Goal: Task Accomplishment & Management: Use online tool/utility

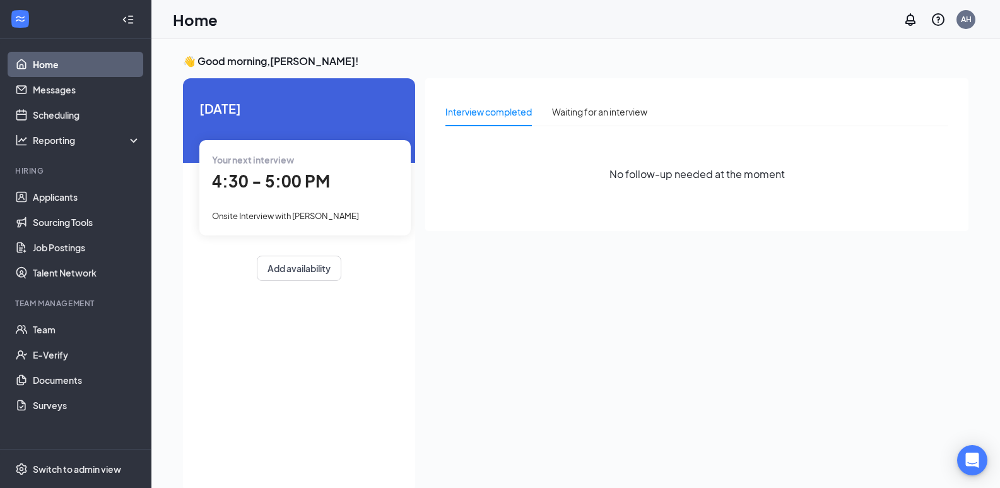
click at [259, 193] on div "4:30 - 5:00 PM" at bounding box center [305, 182] width 186 height 26
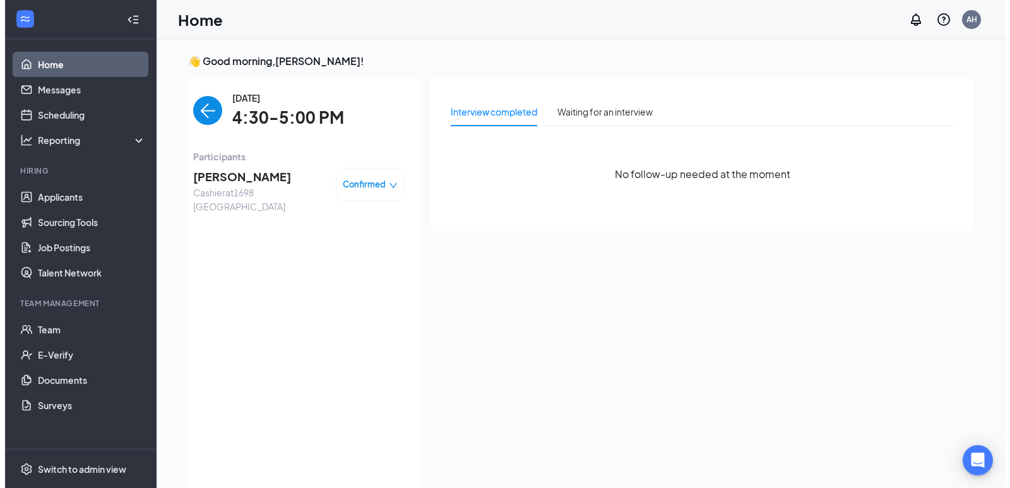
scroll to position [5, 0]
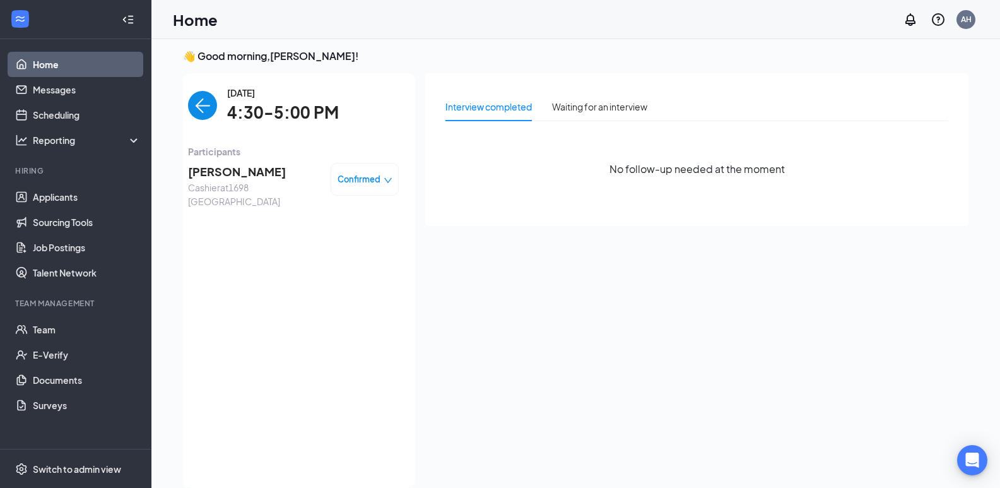
click at [248, 169] on span "[PERSON_NAME]" at bounding box center [254, 172] width 133 height 18
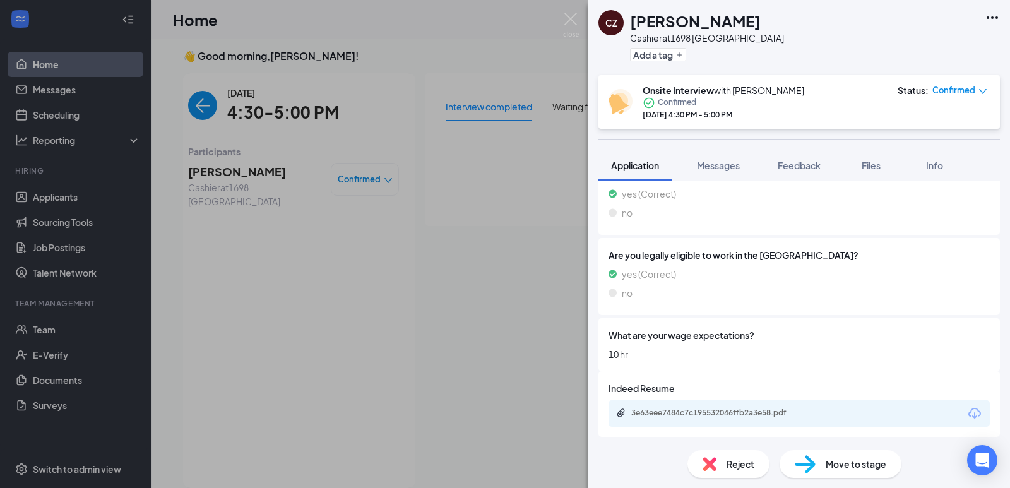
scroll to position [211, 0]
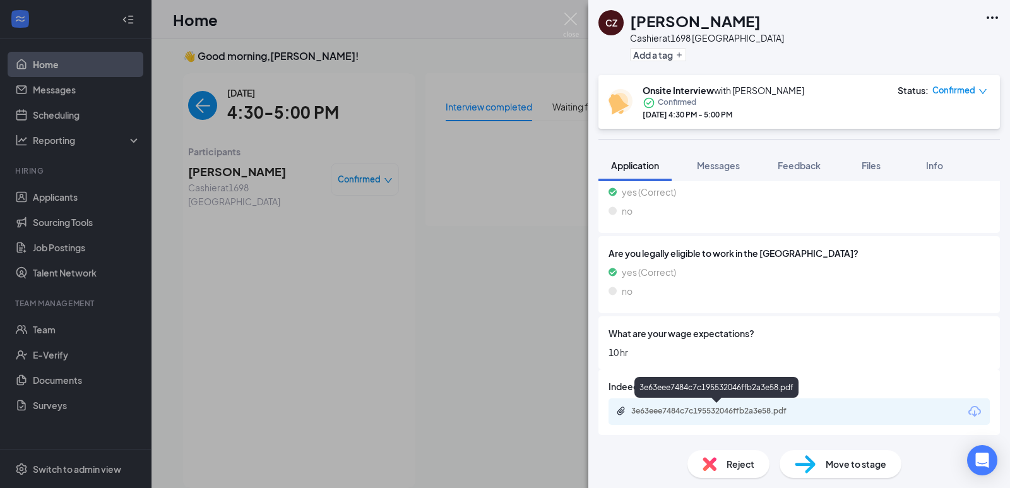
click at [759, 413] on div "3e63eee7484c7c195532046ffb2a3e58.pdf" at bounding box center [719, 411] width 177 height 10
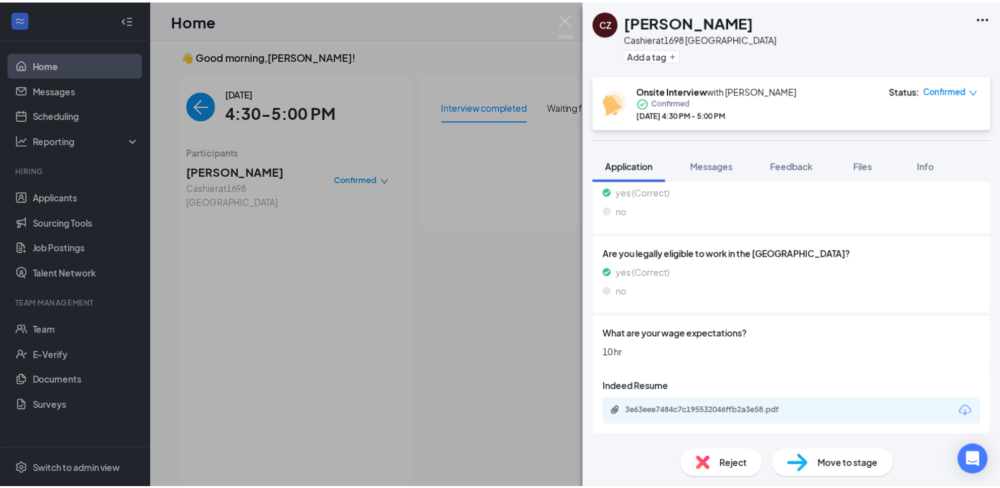
scroll to position [206, 0]
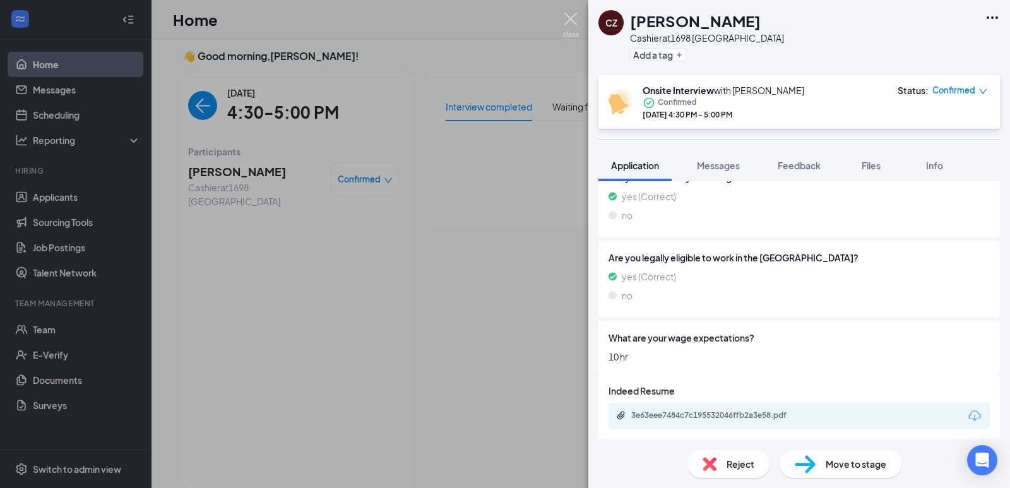
click at [574, 23] on img at bounding box center [571, 25] width 16 height 25
